Goal: Navigation & Orientation: Find specific page/section

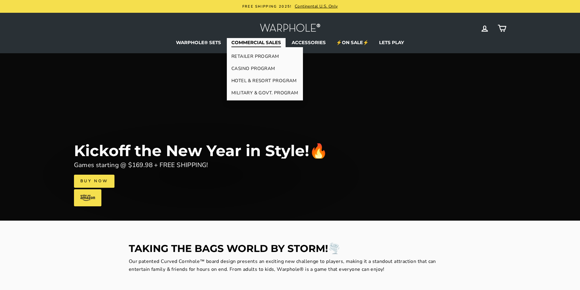
click at [260, 53] on link "RETAILER PROGRAM" at bounding box center [265, 56] width 76 height 12
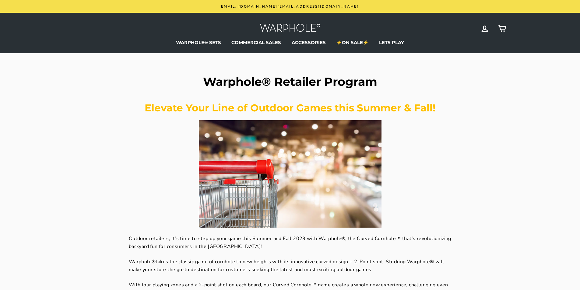
click at [303, 26] on img at bounding box center [290, 28] width 61 height 13
